Goal: Task Accomplishment & Management: Use online tool/utility

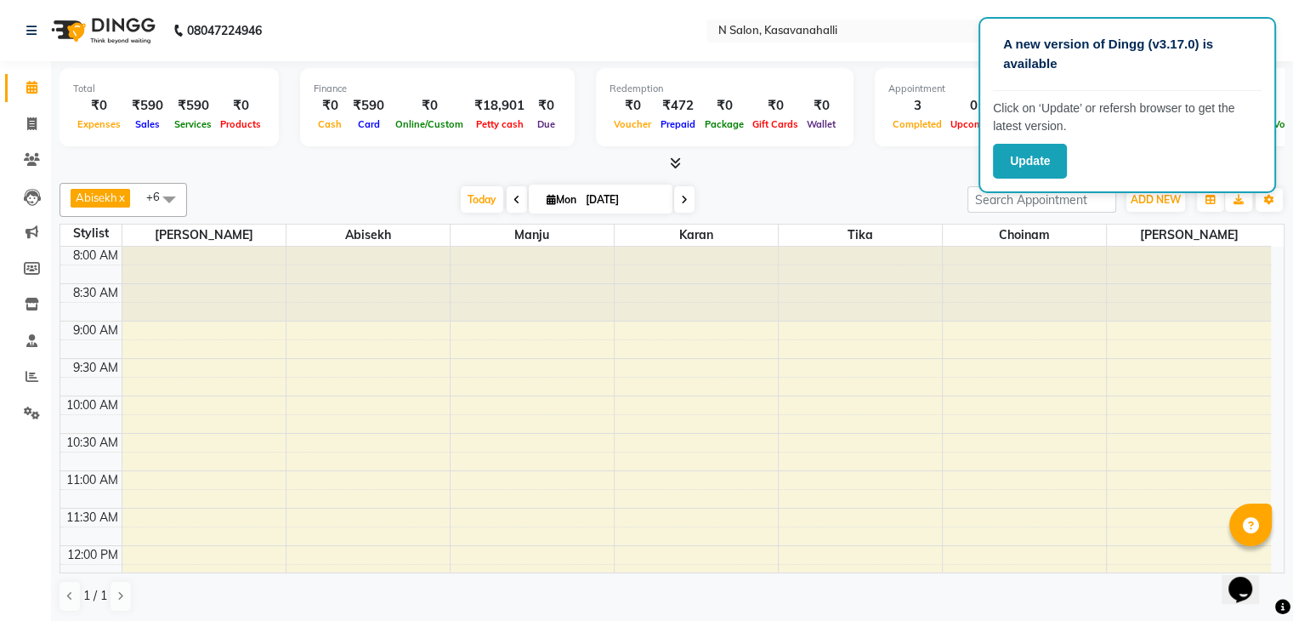
scroll to position [637, 0]
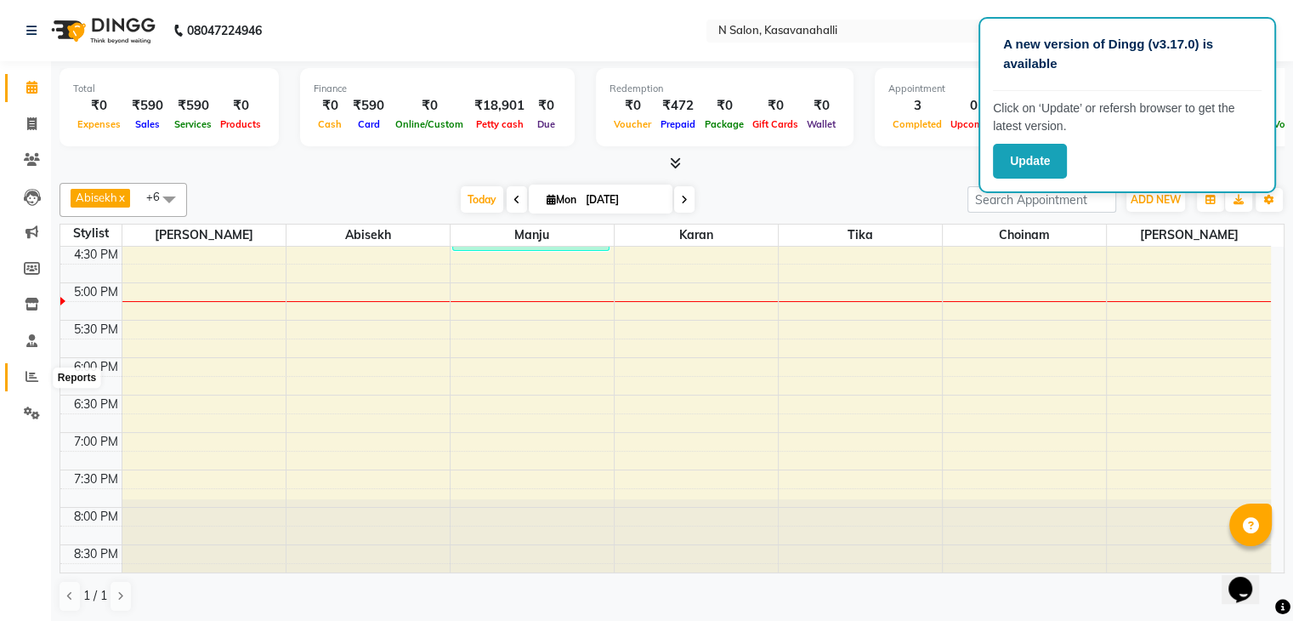
click at [34, 380] on icon at bounding box center [32, 376] width 13 height 13
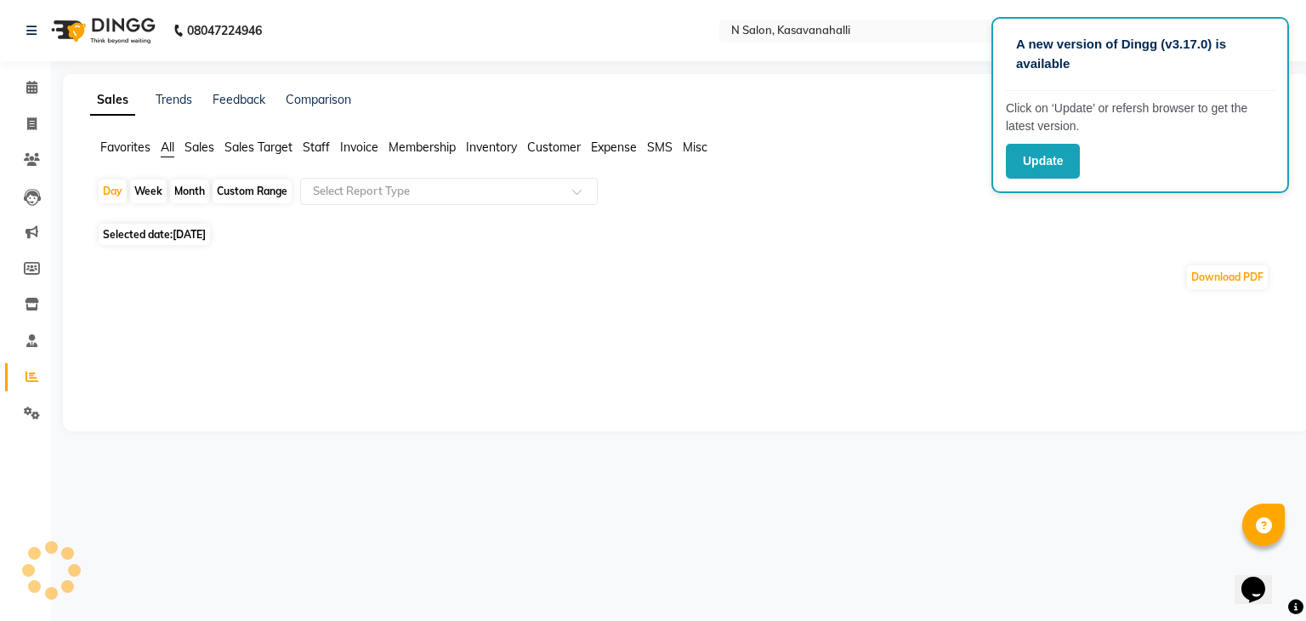
click at [184, 188] on div "Month" at bounding box center [189, 191] width 39 height 24
select select "9"
select select "2025"
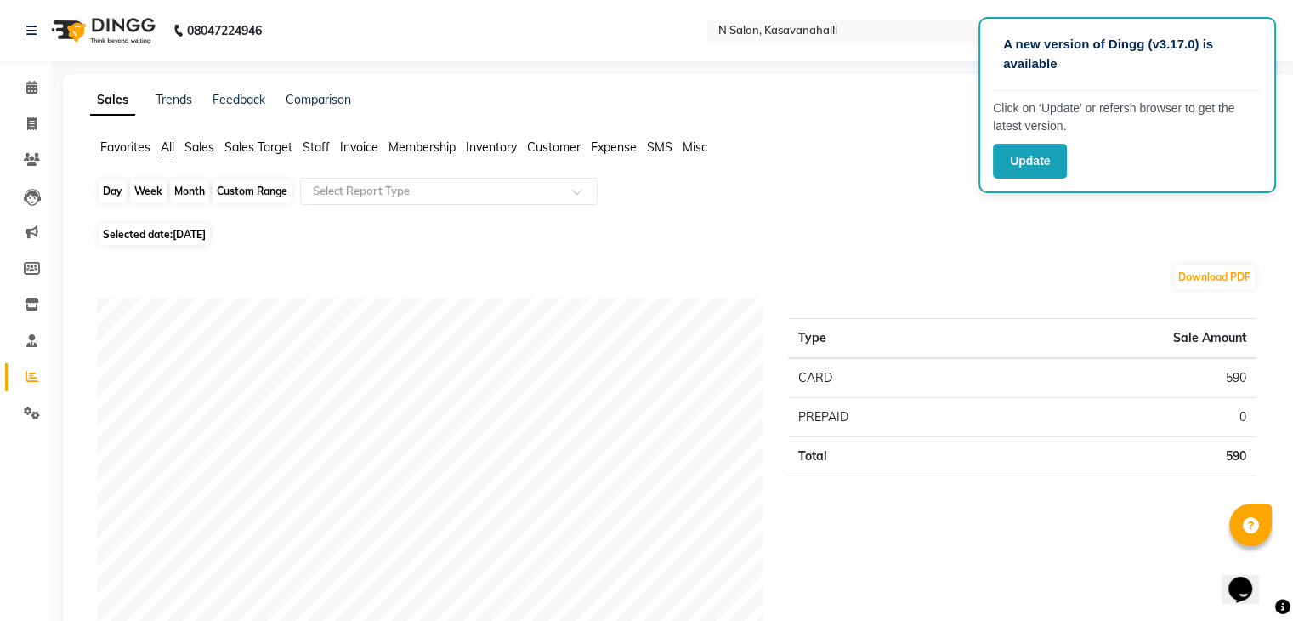
click at [190, 190] on div "Month" at bounding box center [189, 191] width 39 height 24
select select "9"
select select "2025"
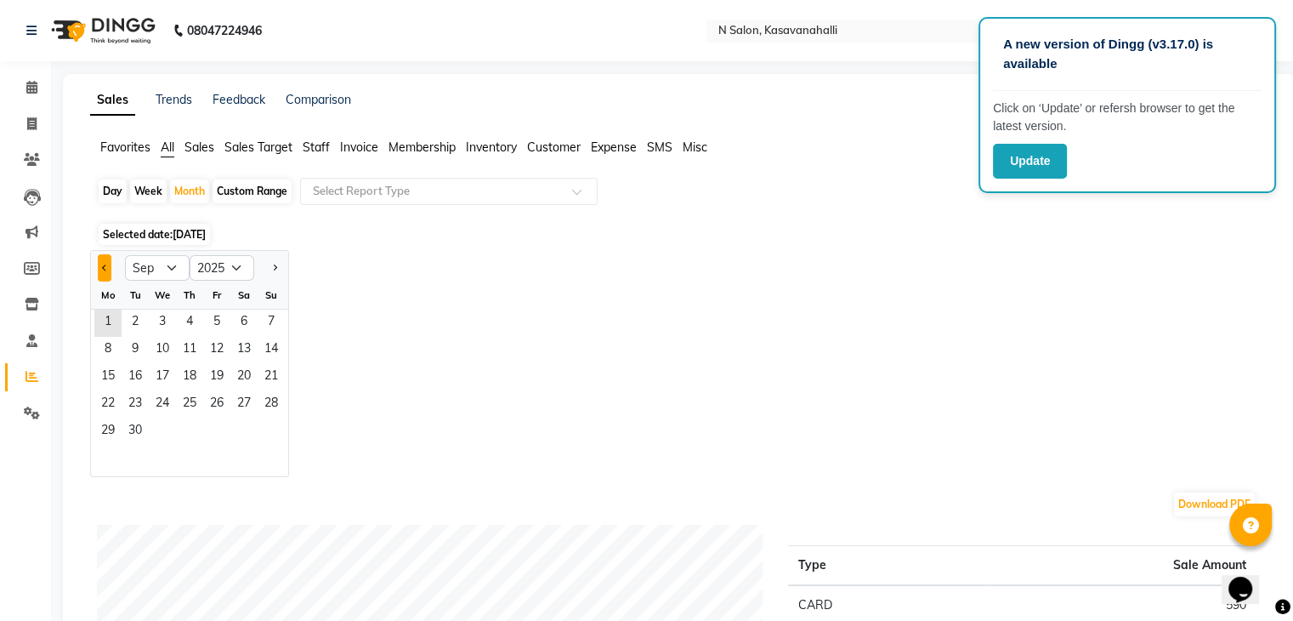
click at [102, 268] on span "Previous month" at bounding box center [105, 267] width 6 height 6
select select "8"
click at [220, 327] on span "1" at bounding box center [216, 322] width 27 height 27
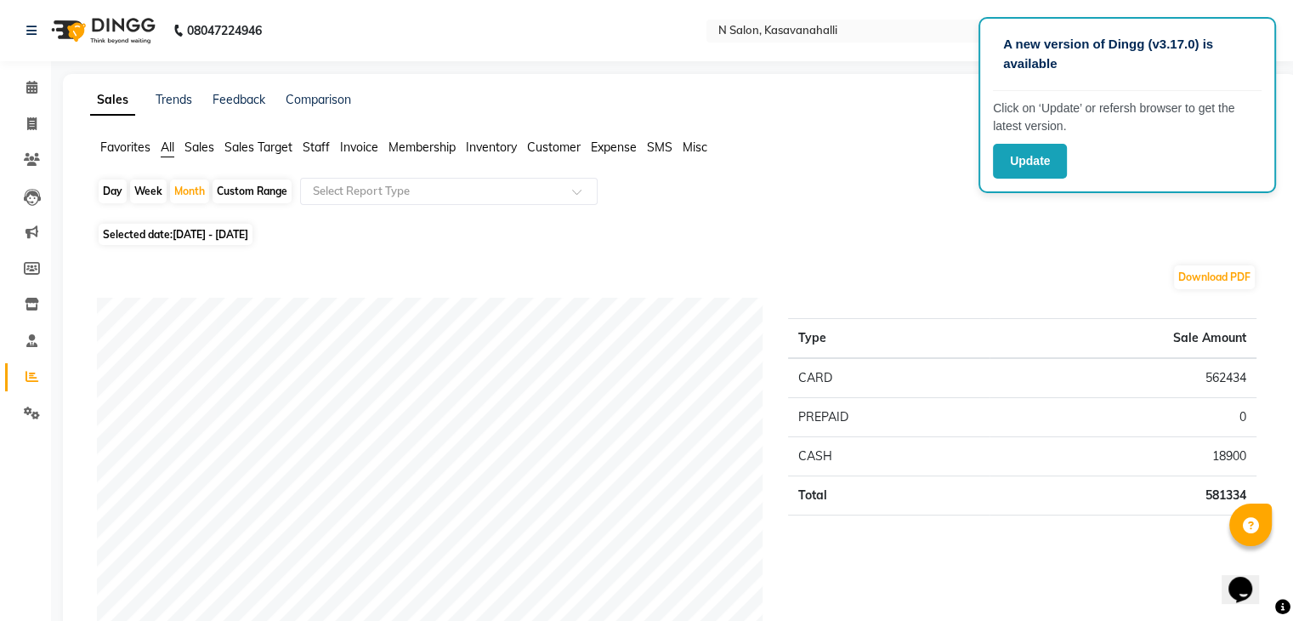
click at [314, 147] on span "Staff" at bounding box center [316, 146] width 27 height 15
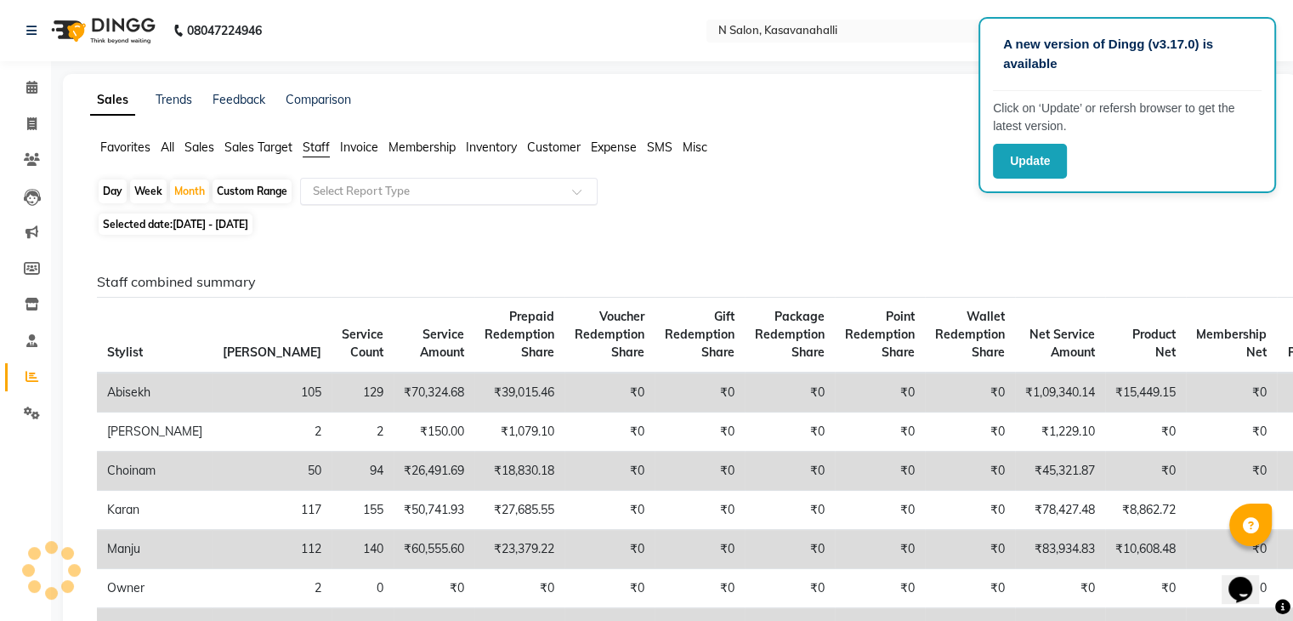
click at [371, 198] on input "text" at bounding box center [431, 191] width 245 height 17
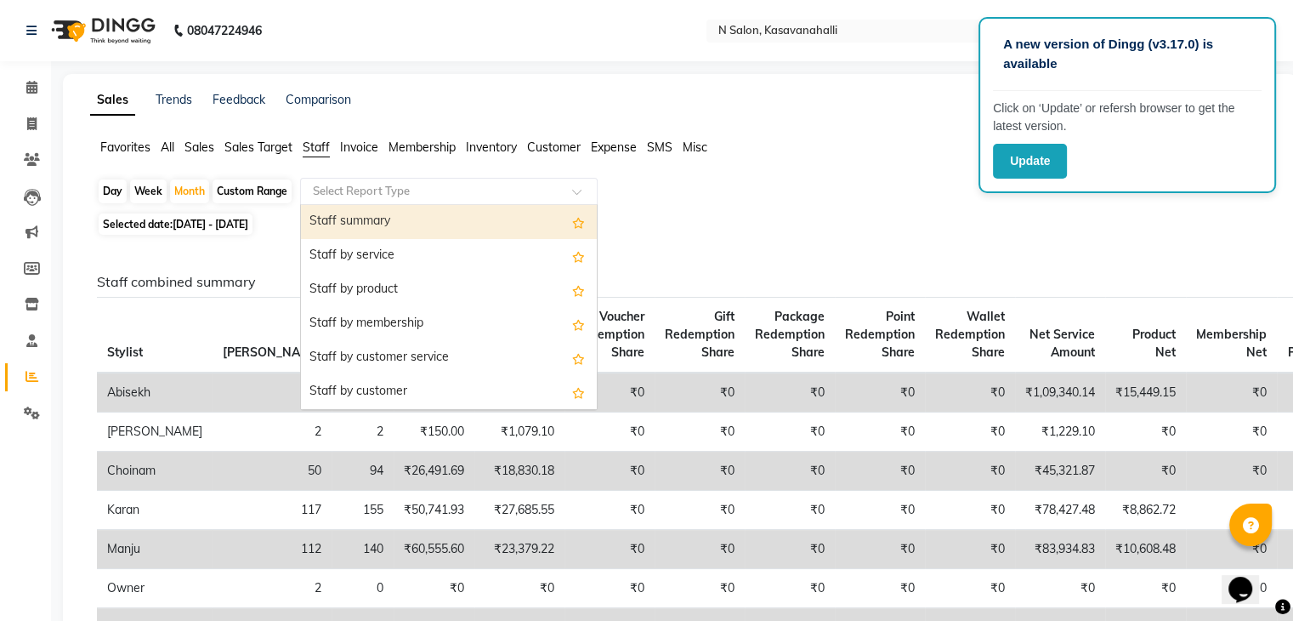
click at [381, 227] on div "Staff summary" at bounding box center [449, 222] width 296 height 34
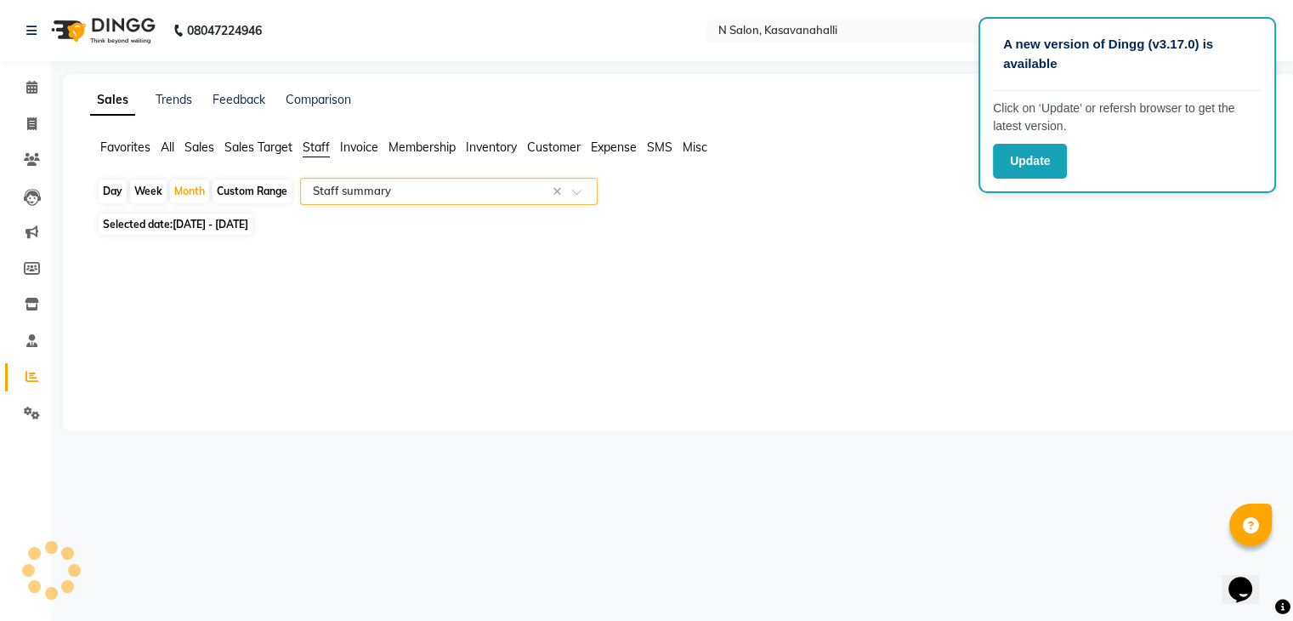
select select "filtered_report"
select select "csv"
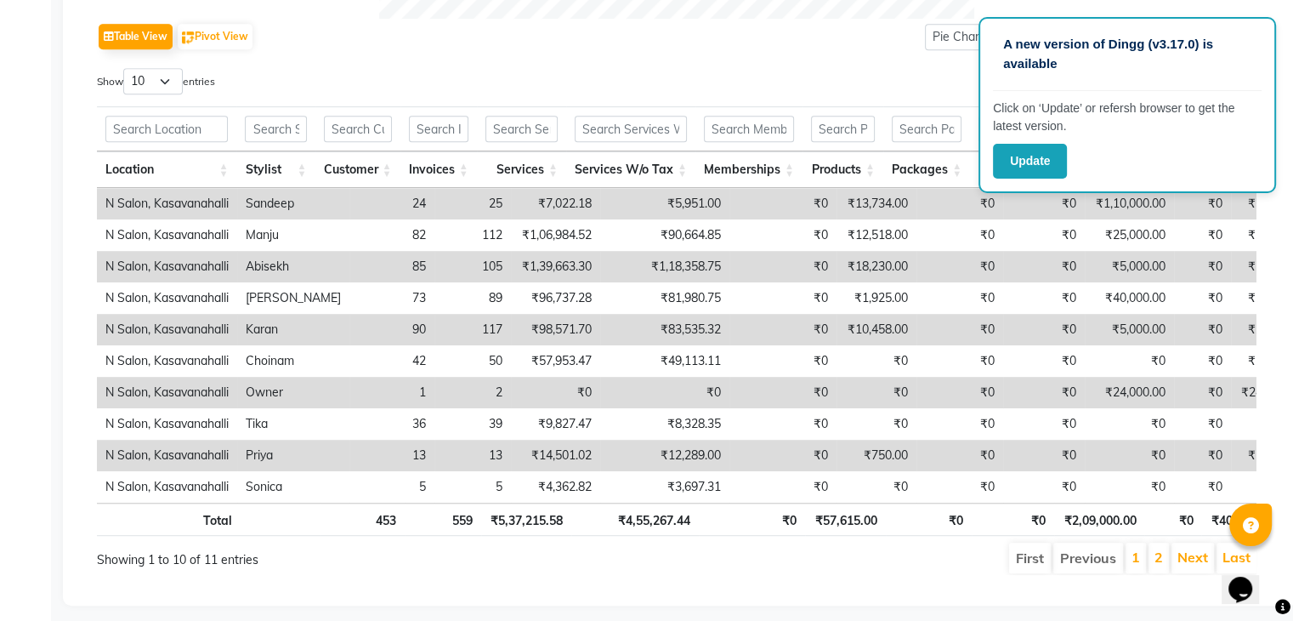
scroll to position [885, 0]
